Goal: Task Accomplishment & Management: Manage account settings

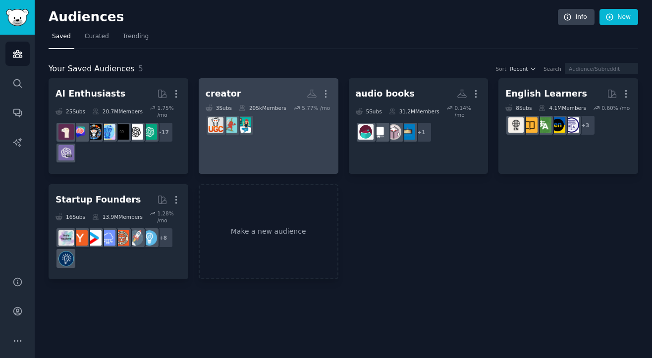
click at [237, 85] on link "creator More 3 Sub s 205k Members 5.77 % /mo" at bounding box center [269, 126] width 140 height 96
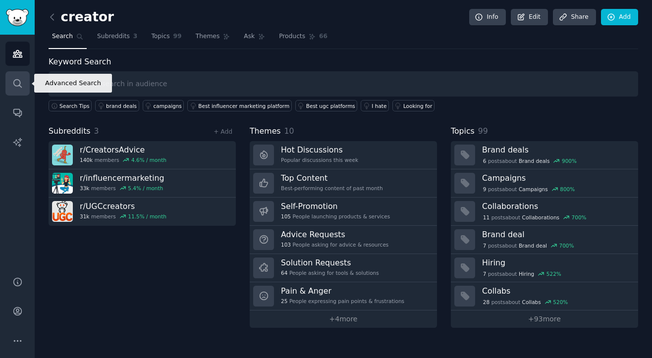
click at [17, 80] on icon "Sidebar" at bounding box center [17, 83] width 10 height 10
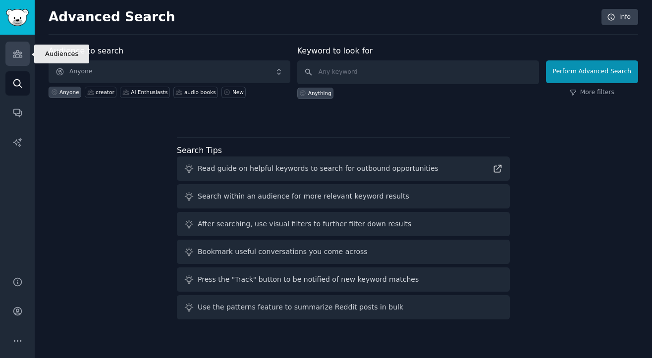
click at [19, 56] on icon "Sidebar" at bounding box center [17, 54] width 10 height 10
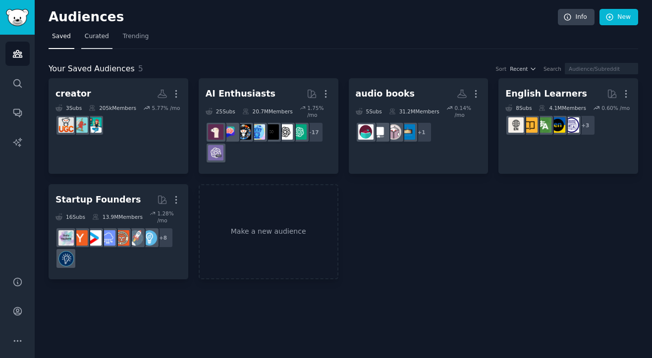
click at [83, 38] on link "Curated" at bounding box center [96, 39] width 31 height 20
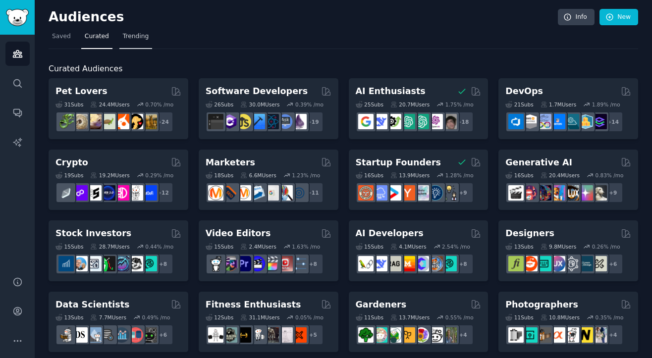
click at [150, 30] on link "Trending" at bounding box center [135, 39] width 33 height 20
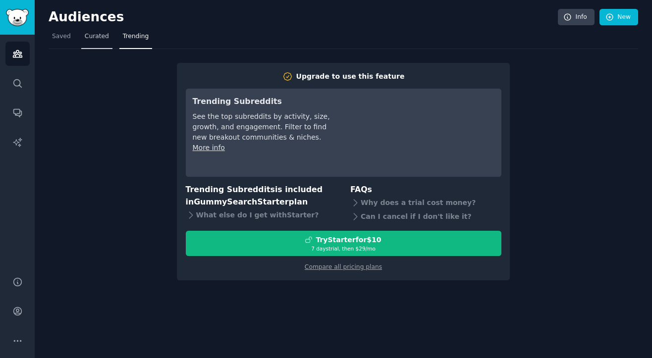
click at [98, 44] on link "Curated" at bounding box center [96, 39] width 31 height 20
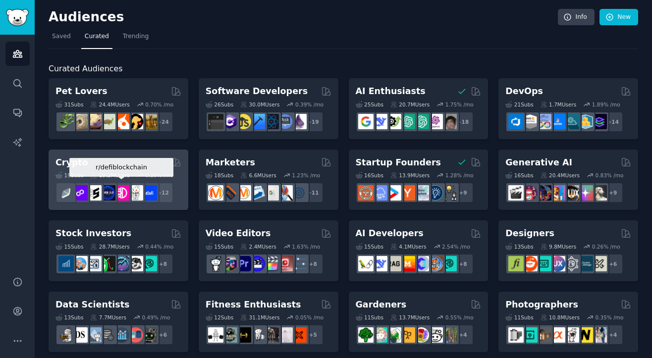
scroll to position [435, 0]
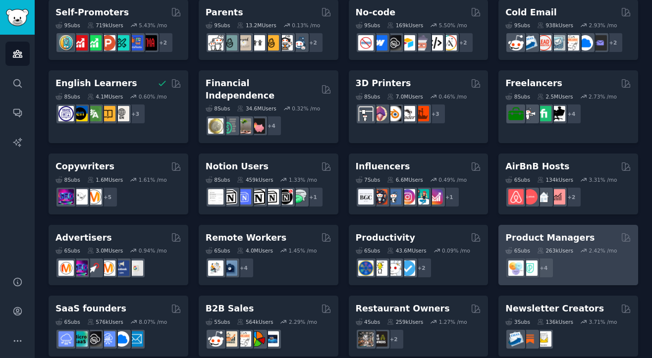
click at [555, 232] on h2 "Product Managers" at bounding box center [550, 238] width 89 height 12
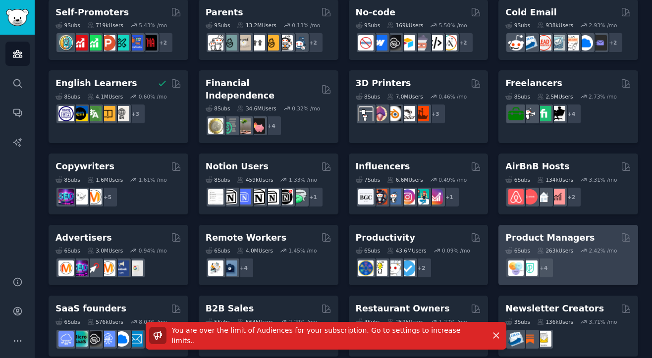
click at [554, 232] on h2 "Product Managers" at bounding box center [550, 238] width 89 height 12
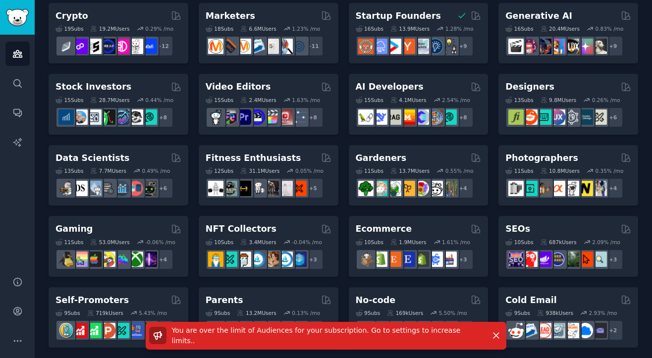
scroll to position [0, 0]
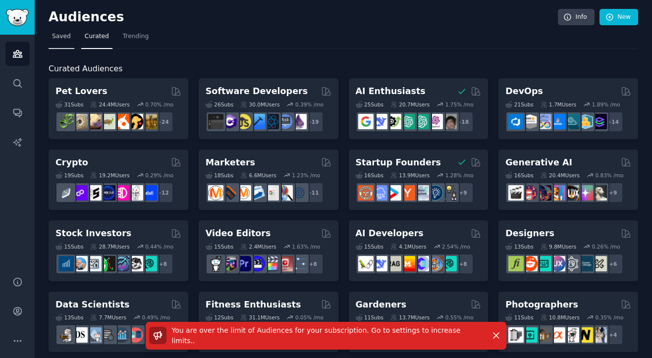
click at [65, 35] on span "Saved" at bounding box center [61, 36] width 19 height 9
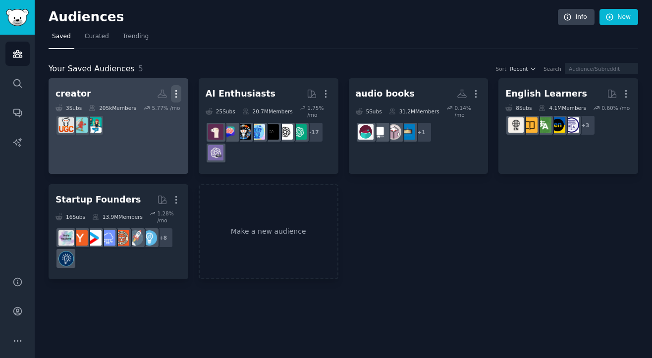
click at [173, 98] on icon "button" at bounding box center [176, 94] width 10 height 10
click at [156, 117] on p "Delete" at bounding box center [149, 115] width 23 height 10
